Goal: Task Accomplishment & Management: Use online tool/utility

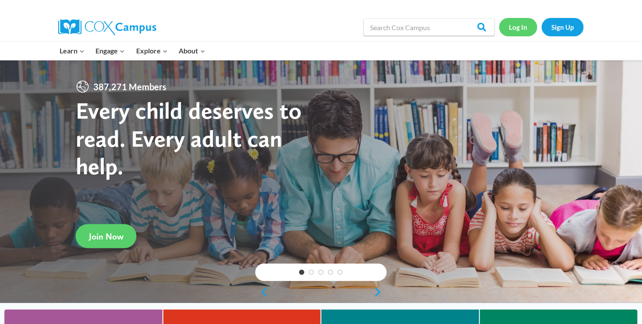
click at [514, 25] on link "Log In" at bounding box center [518, 27] width 38 height 18
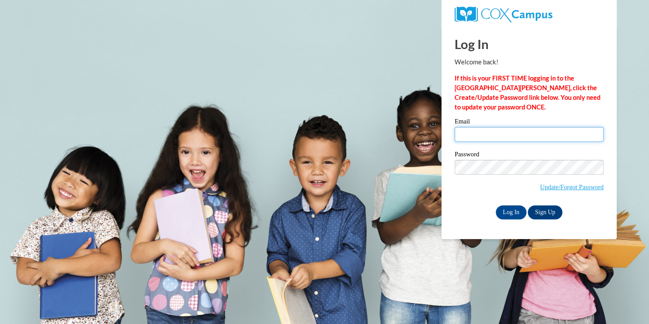
type input "lbdavi2240@ung.edu"
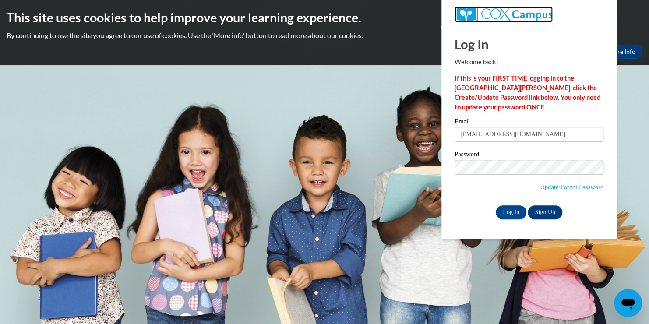
click at [514, 17] on img at bounding box center [504, 15] width 98 height 16
drag, startPoint x: 514, startPoint y: 17, endPoint x: 587, endPoint y: 30, distance: 73.9
click at [587, 30] on body "This site uses cookies to help improve your learning experience. By continuing …" at bounding box center [324, 162] width 649 height 324
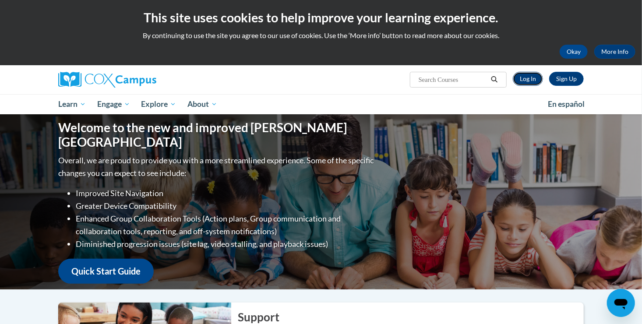
click at [533, 75] on link "Log In" at bounding box center [528, 79] width 30 height 14
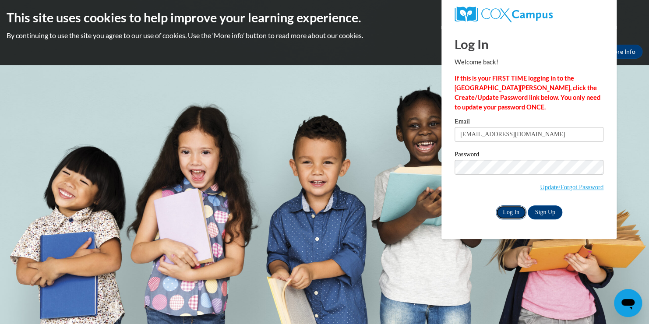
click at [506, 216] on input "Log In" at bounding box center [511, 212] width 31 height 14
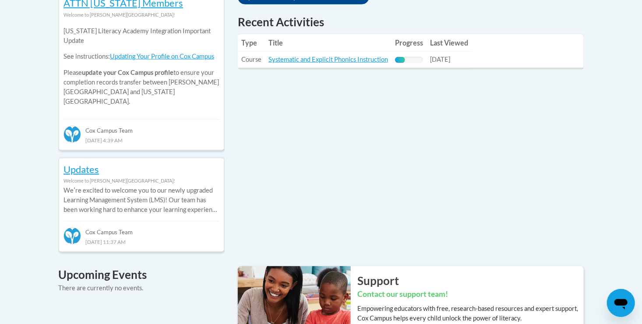
scroll to position [386, 0]
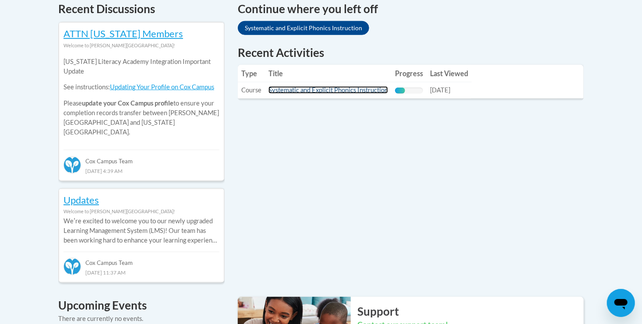
click at [323, 93] on link "Systematic and Explicit Phonics Instruction" at bounding box center [329, 89] width 120 height 7
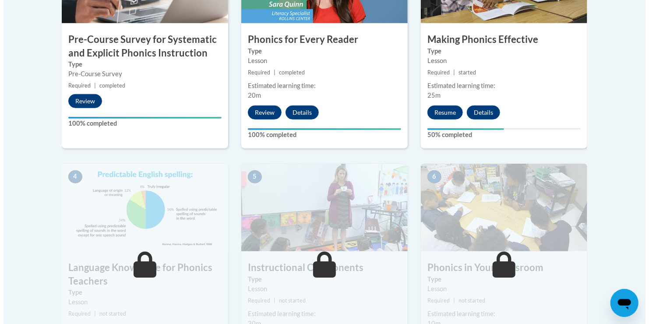
scroll to position [359, 0]
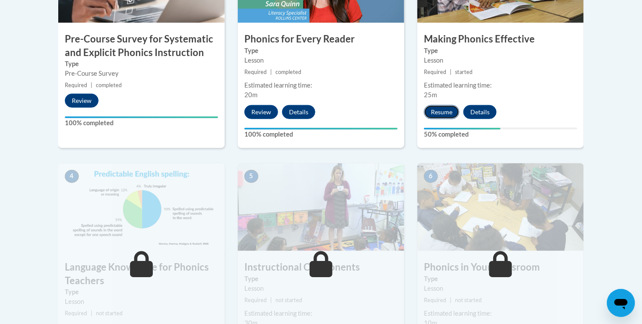
click at [447, 113] on button "Resume" at bounding box center [441, 112] width 35 height 14
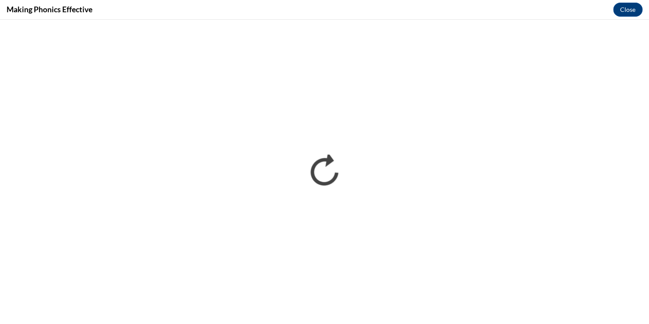
scroll to position [0, 0]
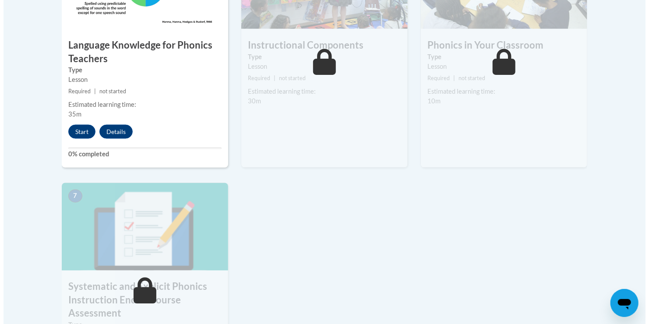
scroll to position [582, 0]
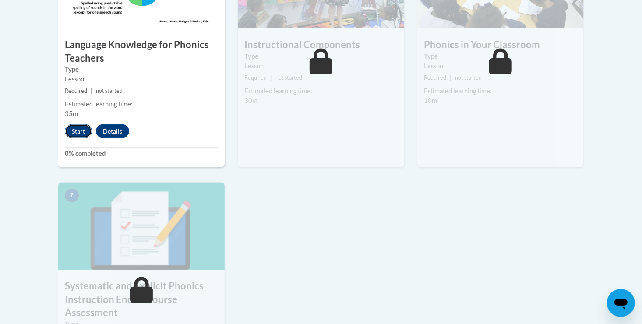
click at [78, 128] on button "Start" at bounding box center [78, 131] width 27 height 14
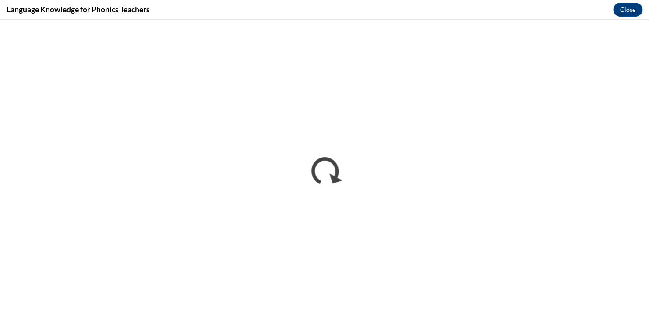
scroll to position [0, 0]
